Goal: Task Accomplishment & Management: Manage account settings

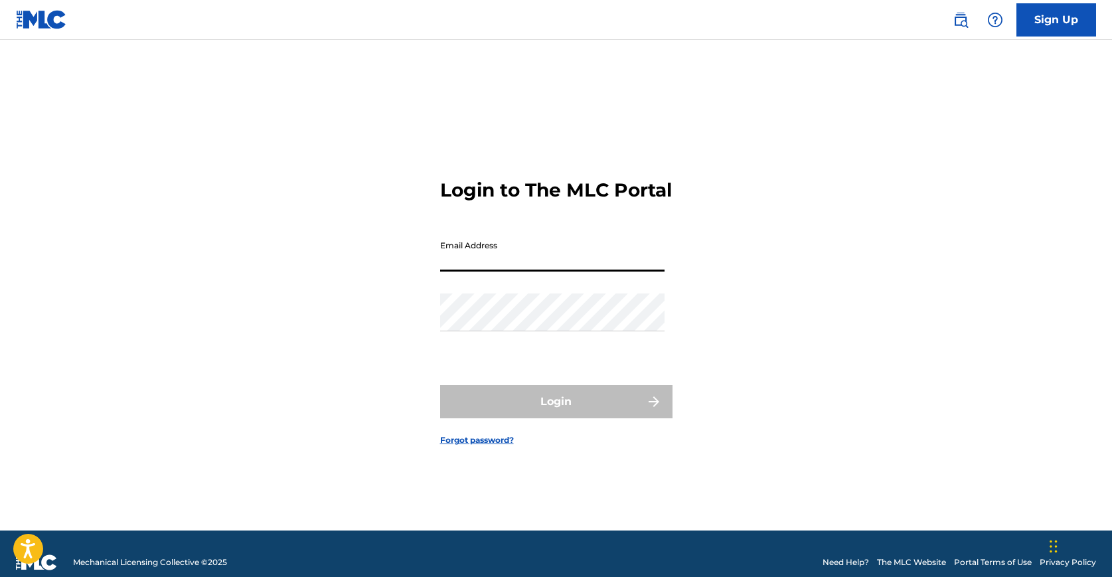
click at [548, 272] on input "Email Address" at bounding box center [552, 253] width 224 height 38
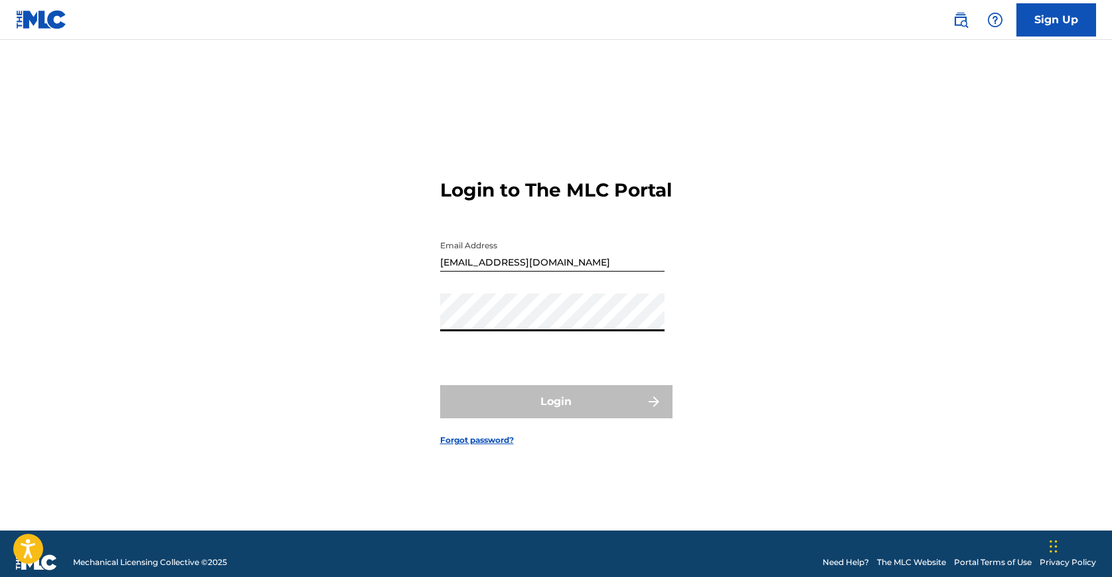
type input "[EMAIL_ADDRESS][DOMAIN_NAME]"
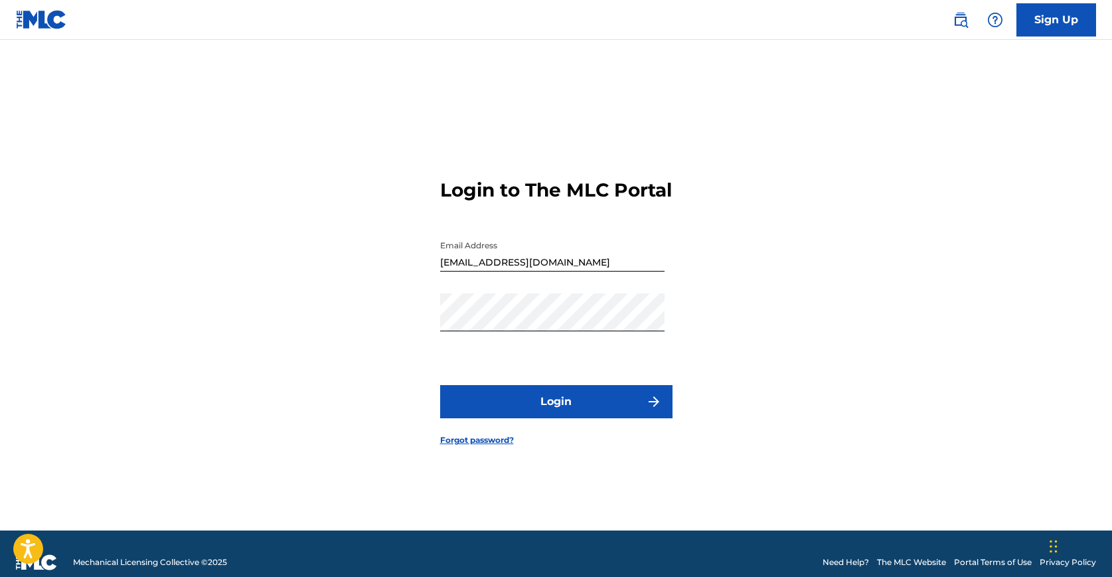
click at [560, 412] on button "Login" at bounding box center [556, 401] width 232 height 33
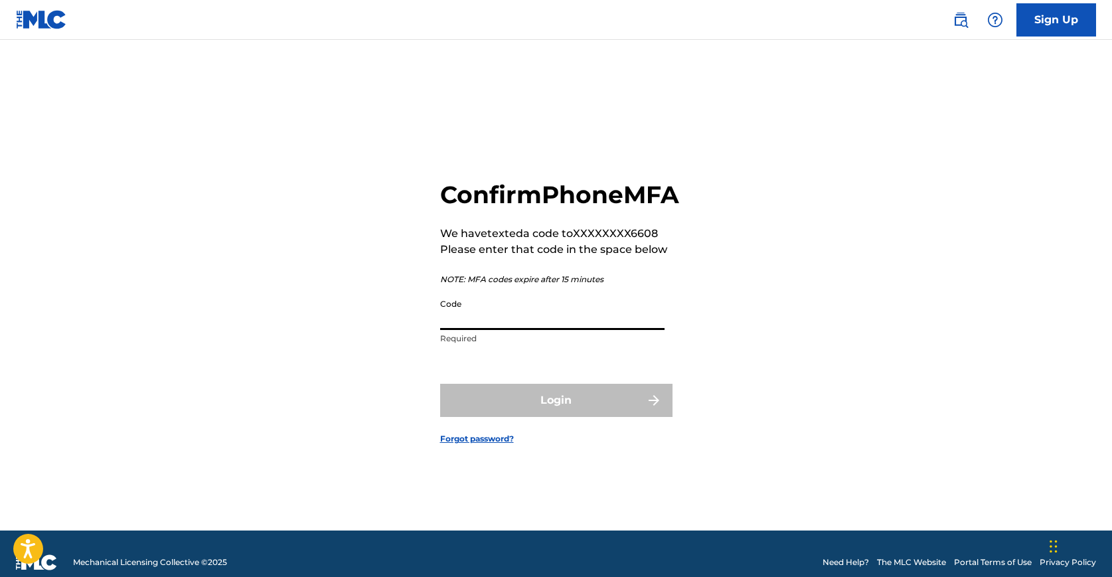
click at [546, 329] on input "Code" at bounding box center [552, 311] width 224 height 38
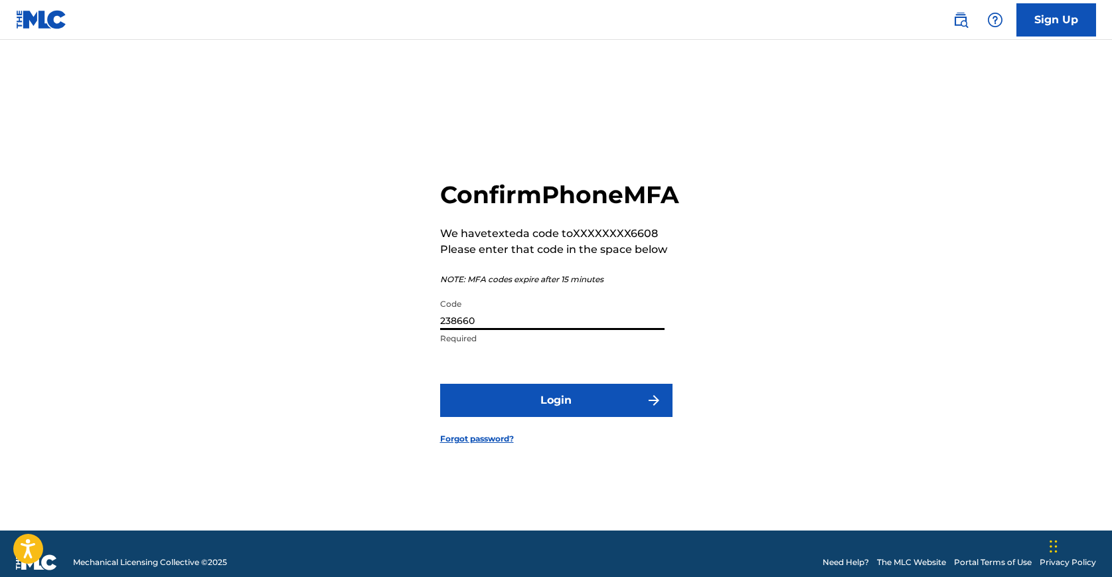
type input "238660"
click at [546, 417] on button "Login" at bounding box center [556, 400] width 232 height 33
